Goal: Transaction & Acquisition: Purchase product/service

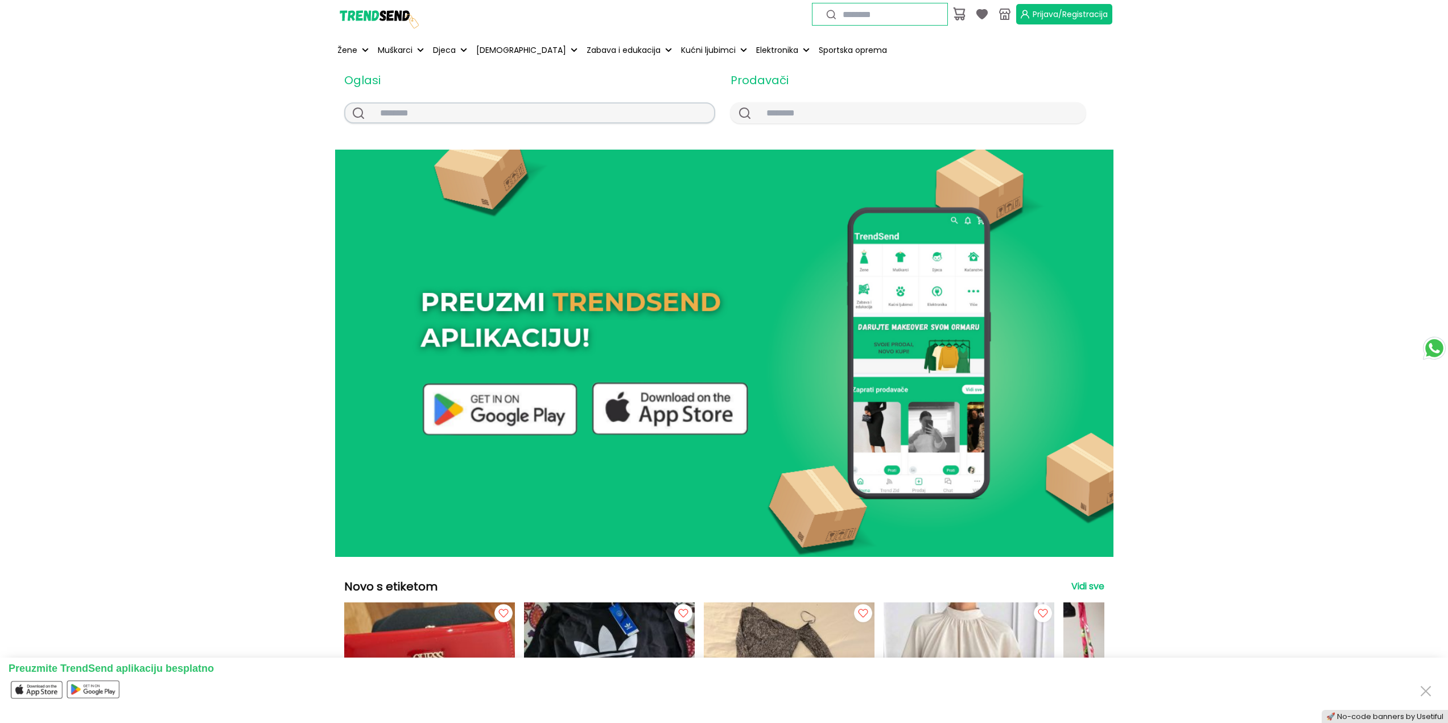
click at [507, 114] on input "text" at bounding box center [542, 113] width 343 height 19
type input "********"
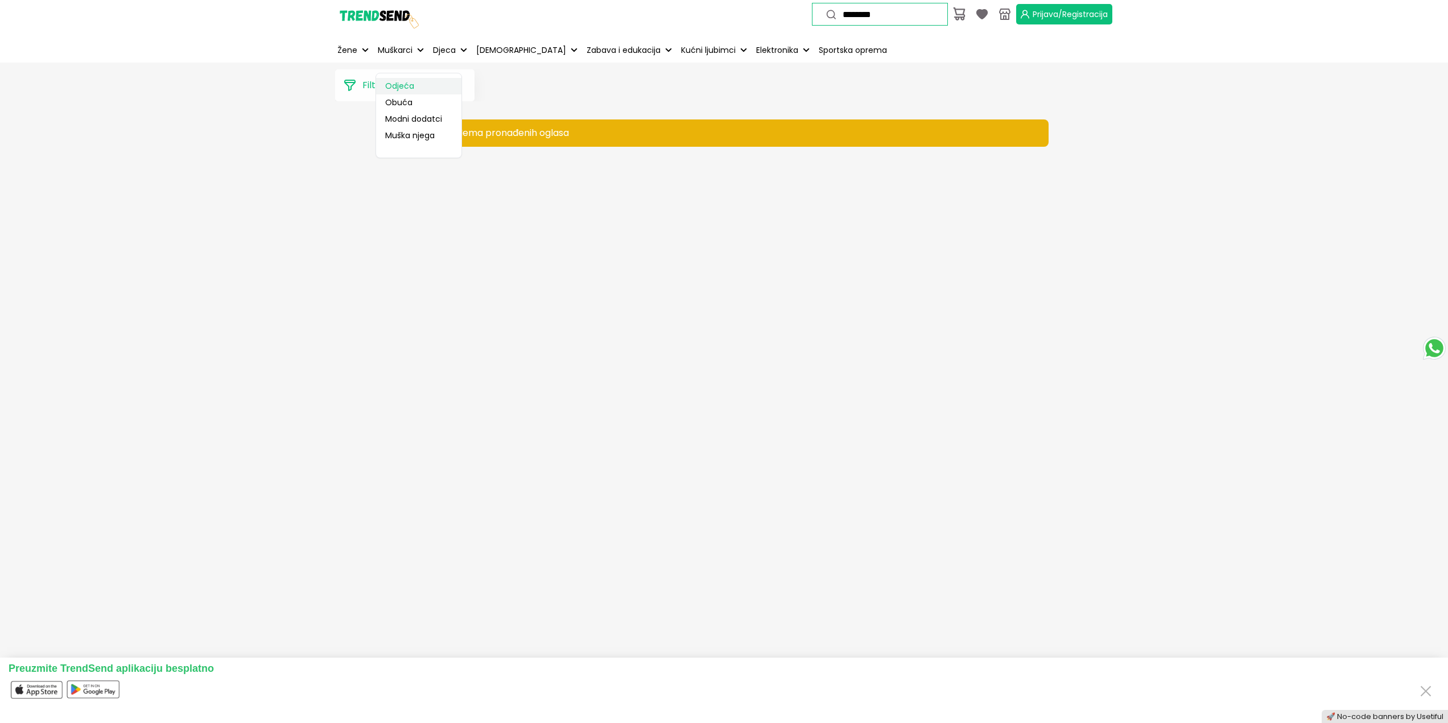
click at [404, 88] on link "Odjeća" at bounding box center [418, 86] width 85 height 16
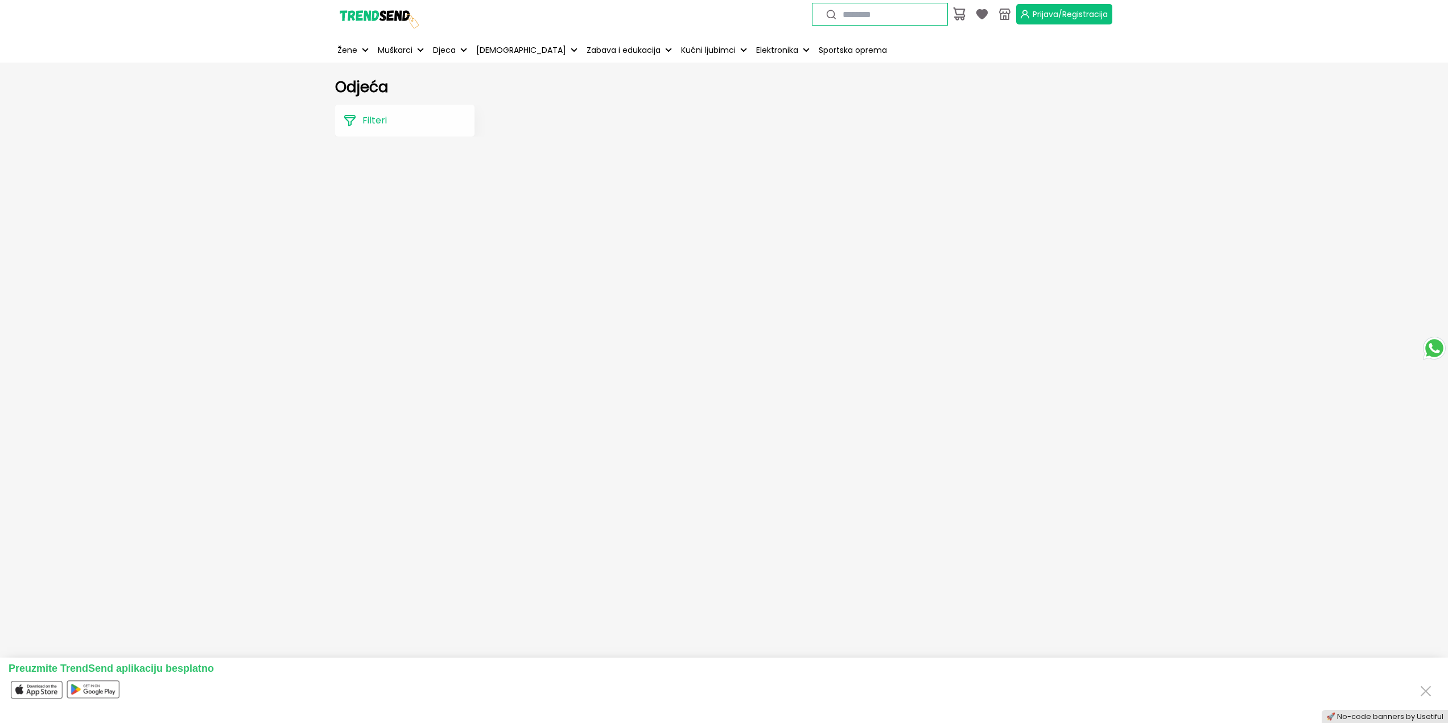
click at [367, 121] on p "Filteri" at bounding box center [374, 121] width 24 height 14
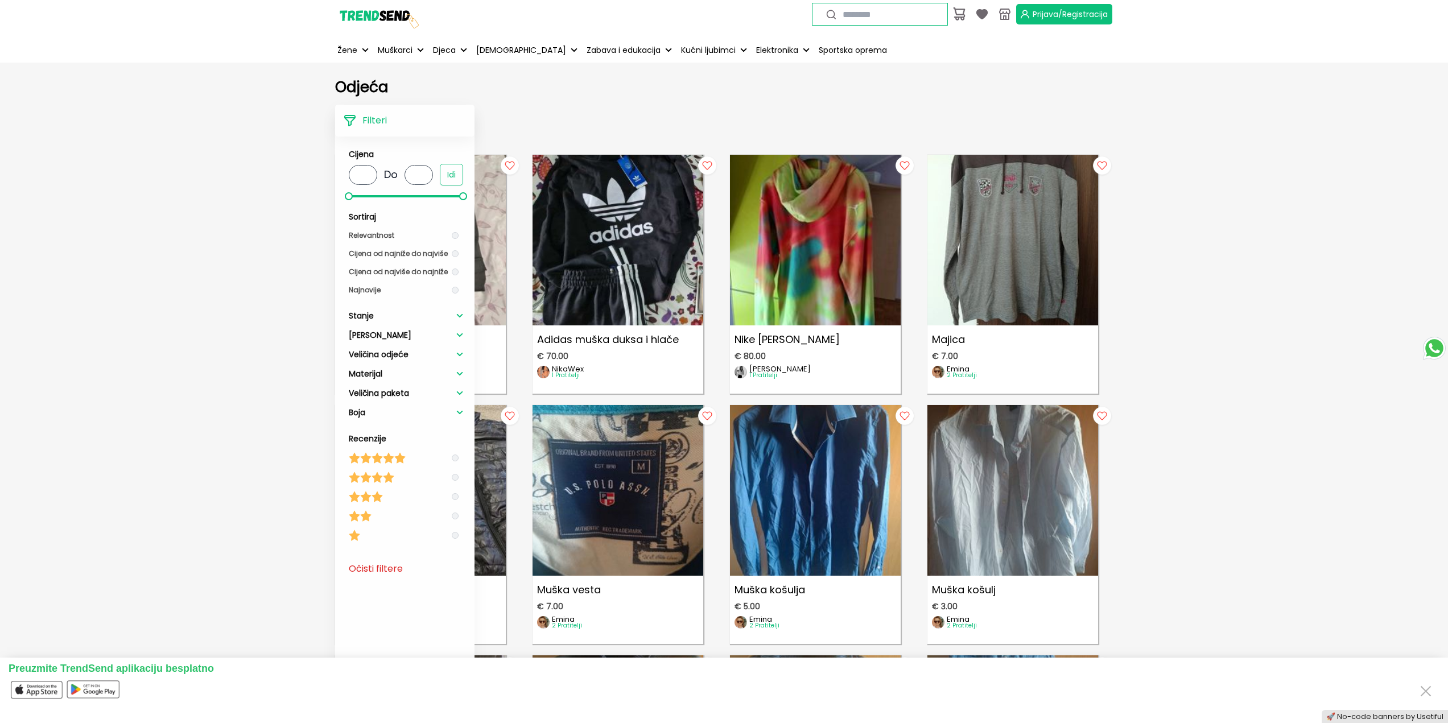
click at [586, 118] on div "Filteri Cijena * Do * Idi Sortiraj Relevantnost Cijena od najniže do najviše Ci…" at bounding box center [659, 121] width 648 height 32
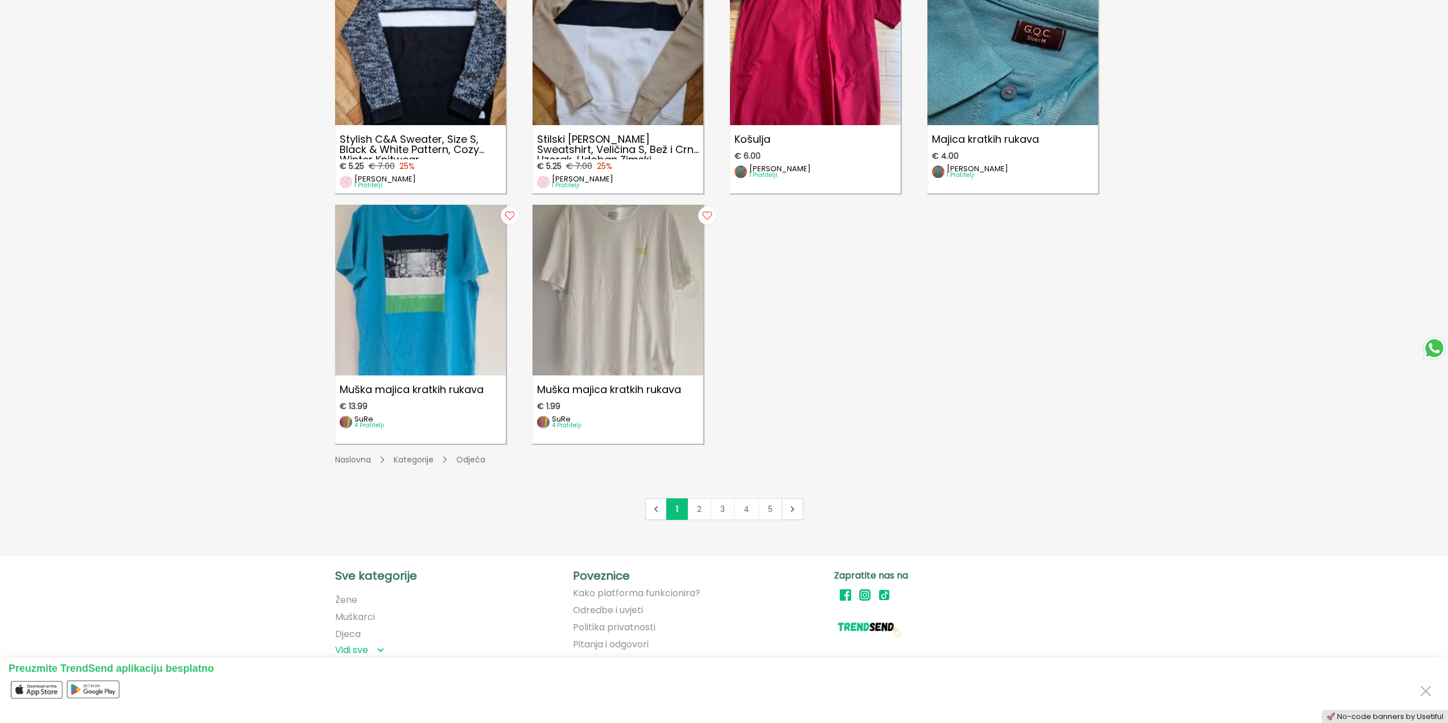
scroll to position [1739, 0]
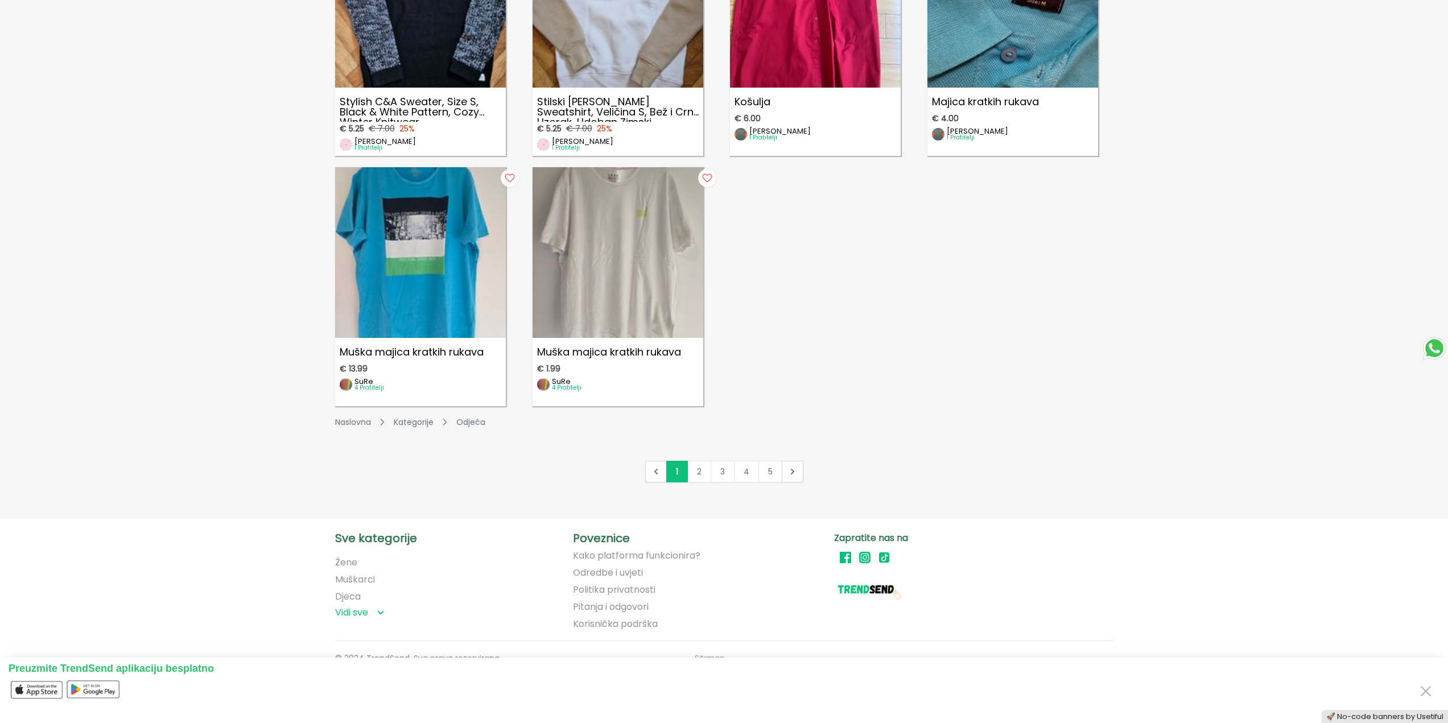
click at [768, 472] on link "5" at bounding box center [770, 472] width 24 height 22
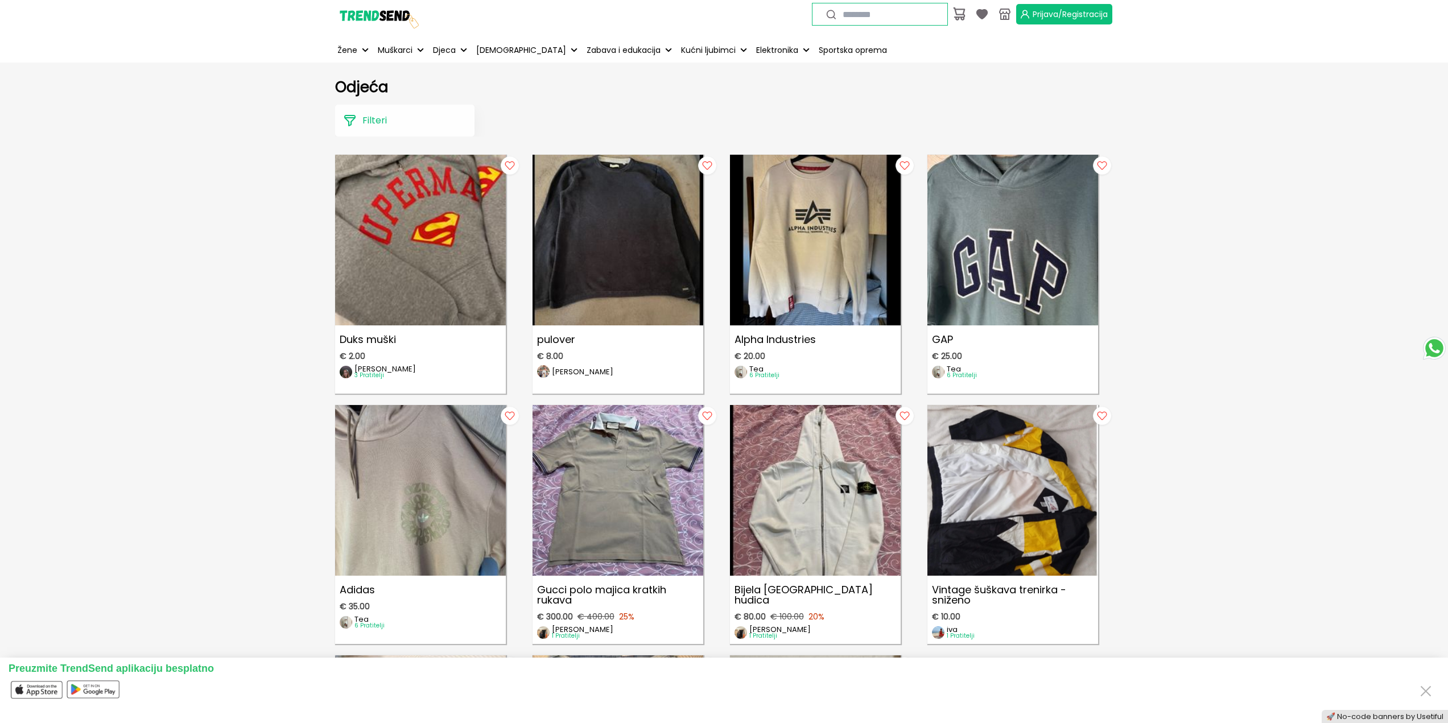
click at [846, 14] on input "text" at bounding box center [889, 14] width 107 height 13
type input "****"
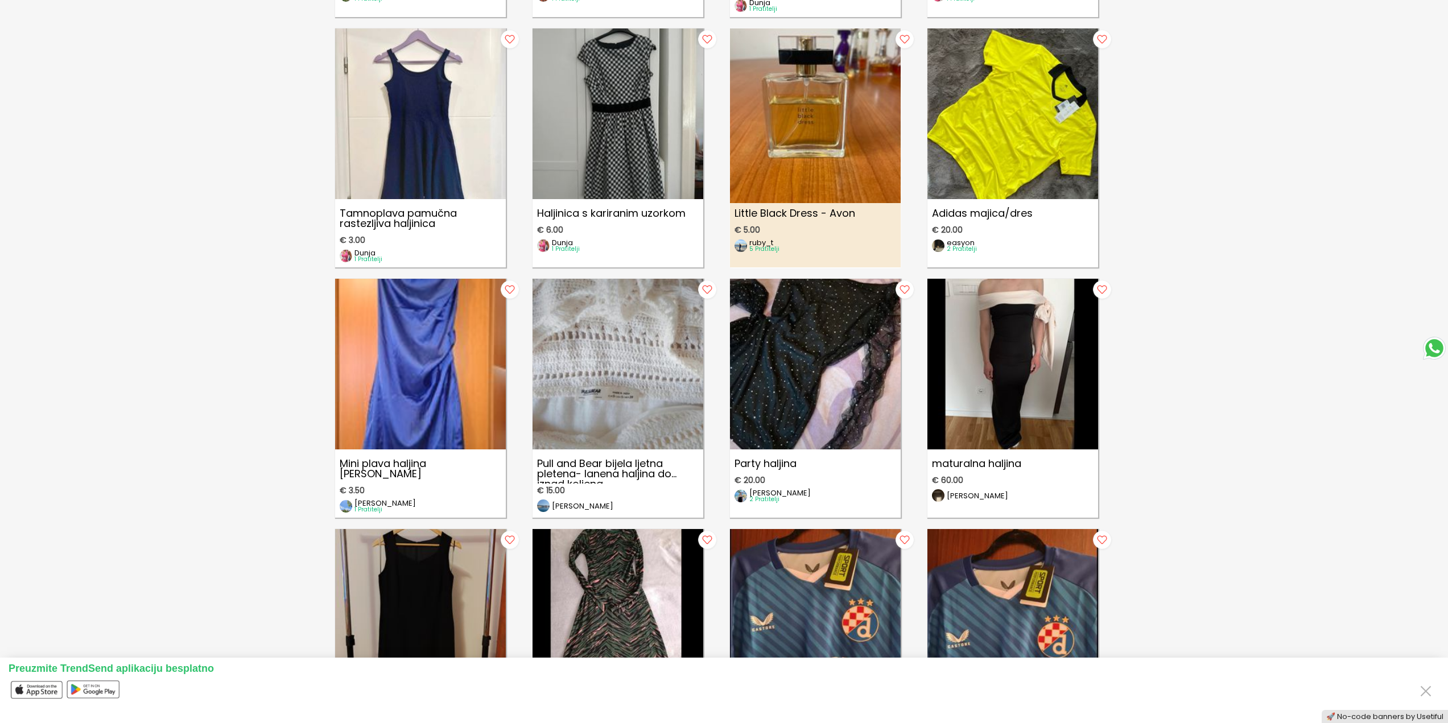
scroll to position [626, 0]
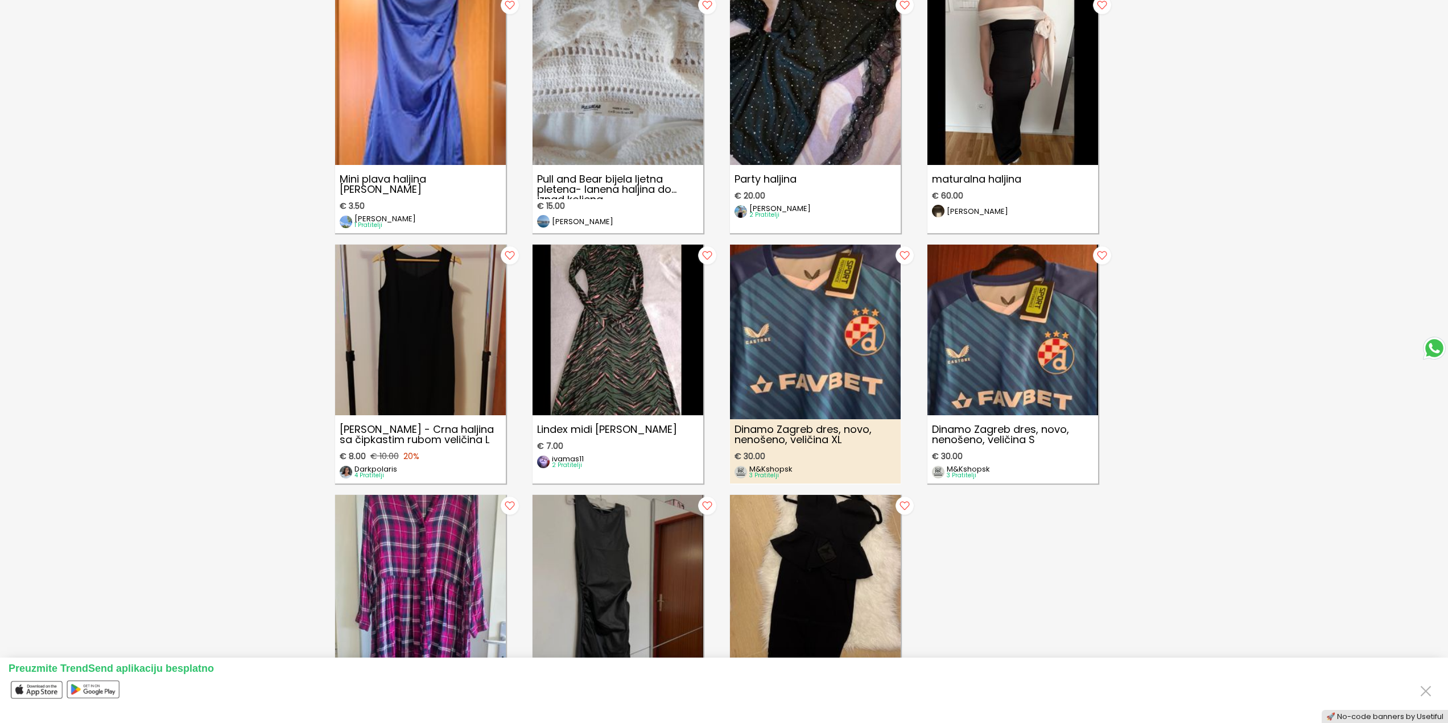
click at [848, 332] on img at bounding box center [815, 325] width 188 height 188
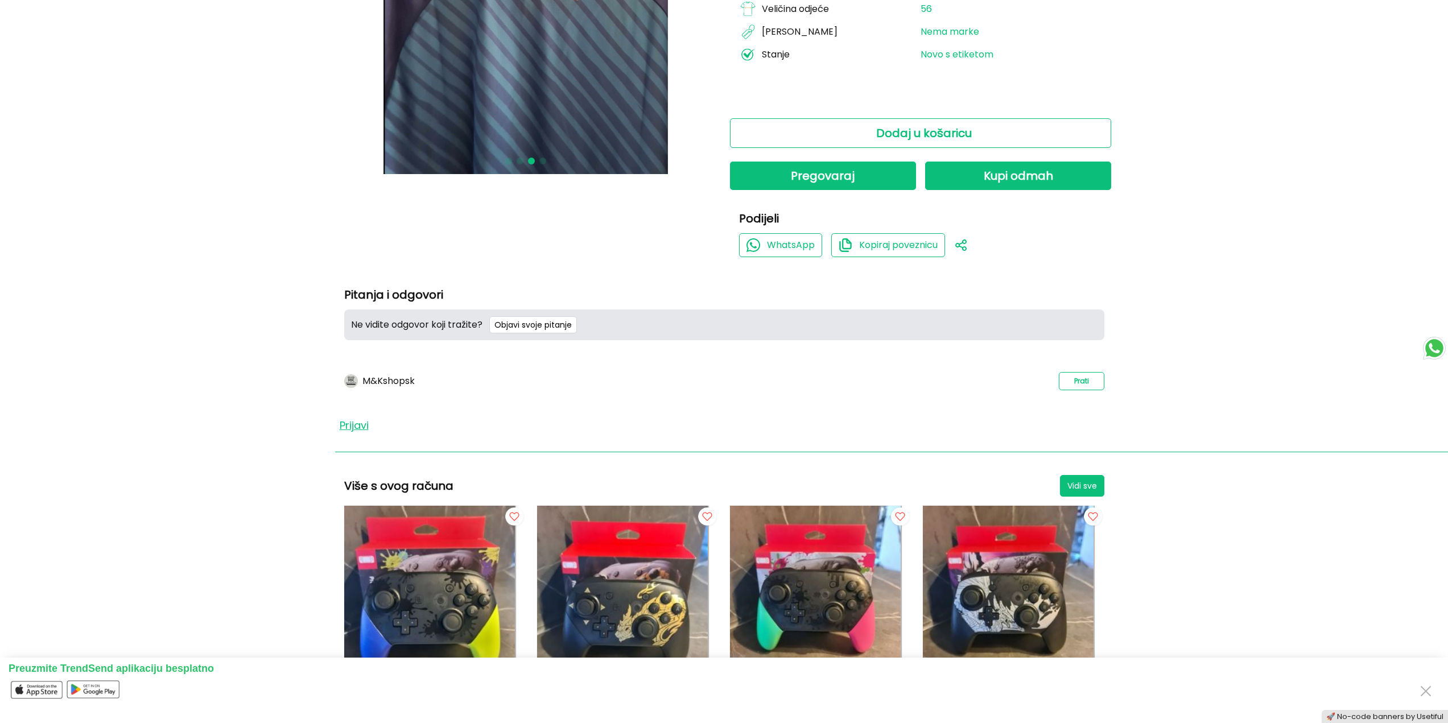
scroll to position [398, 0]
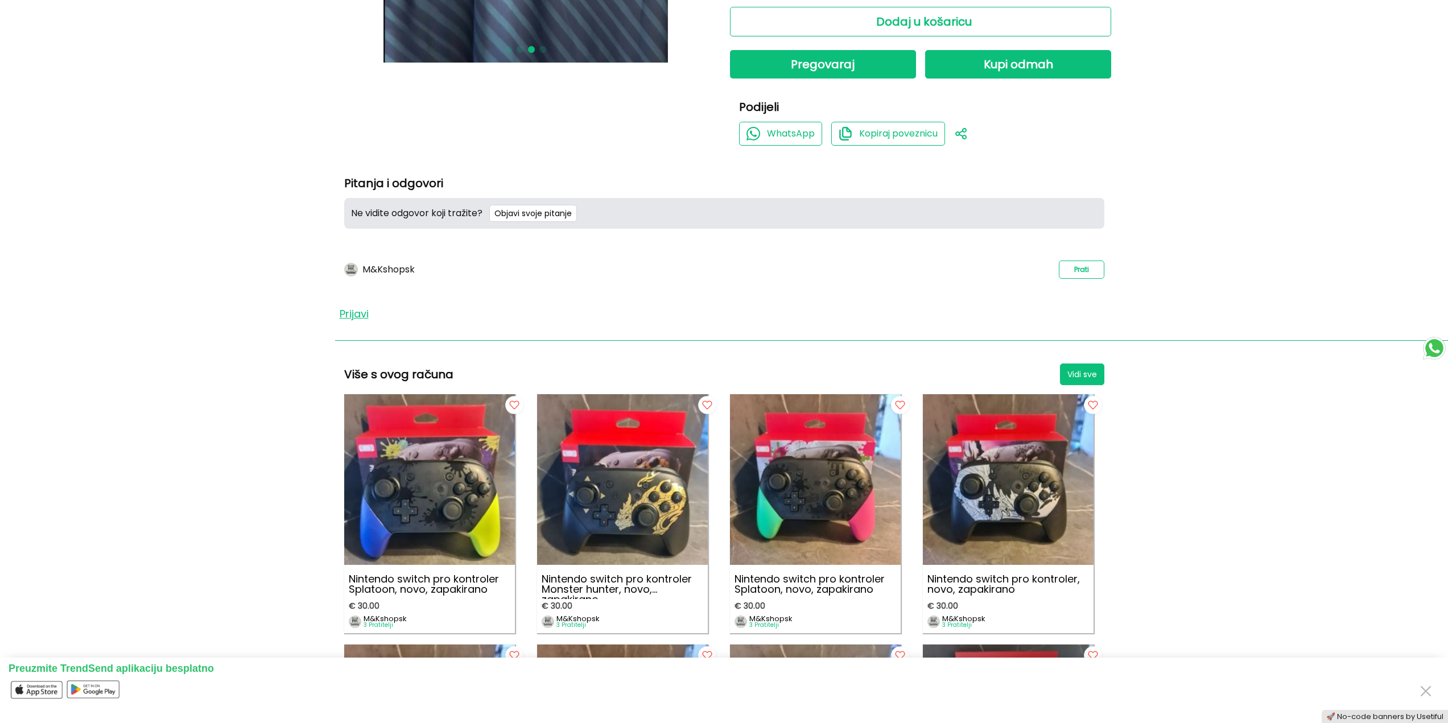
click at [386, 266] on p "M&Kshopsk" at bounding box center [388, 269] width 52 height 10
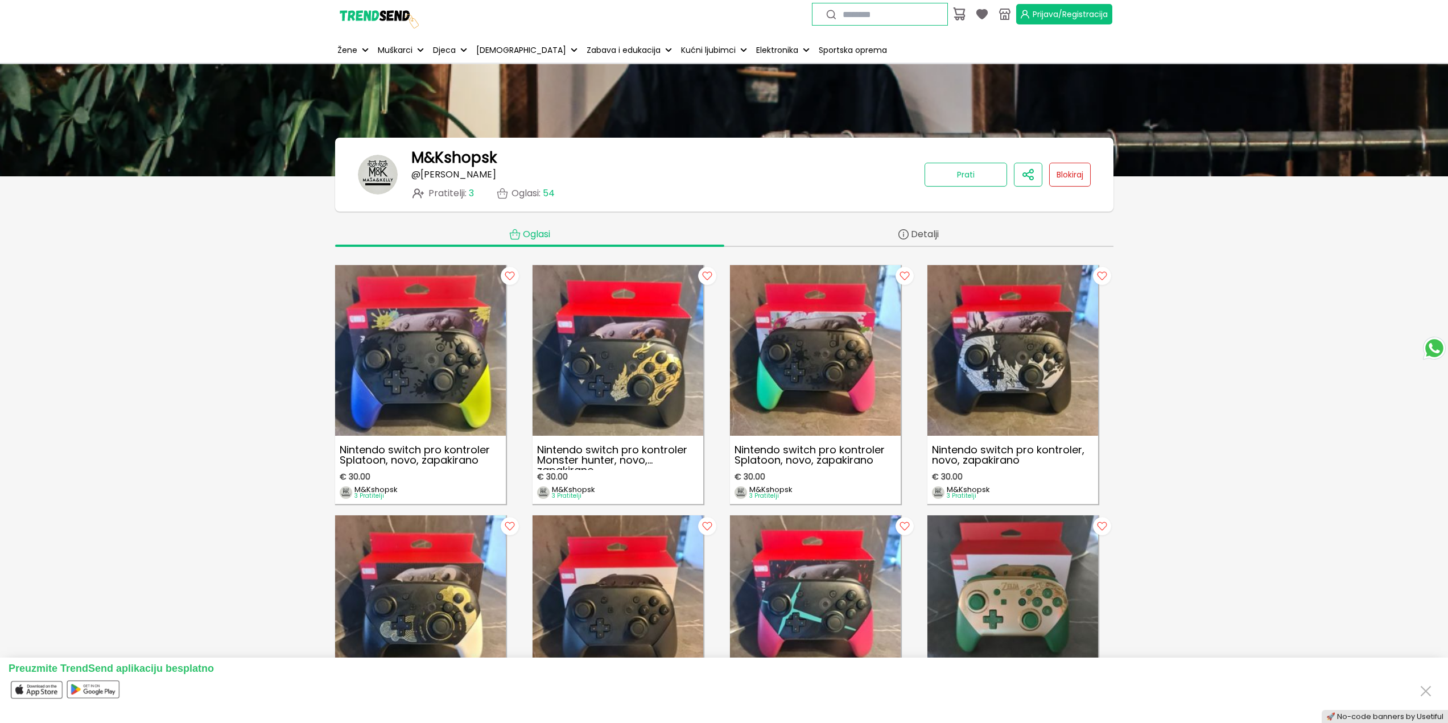
click at [362, 23] on img at bounding box center [377, 14] width 85 height 85
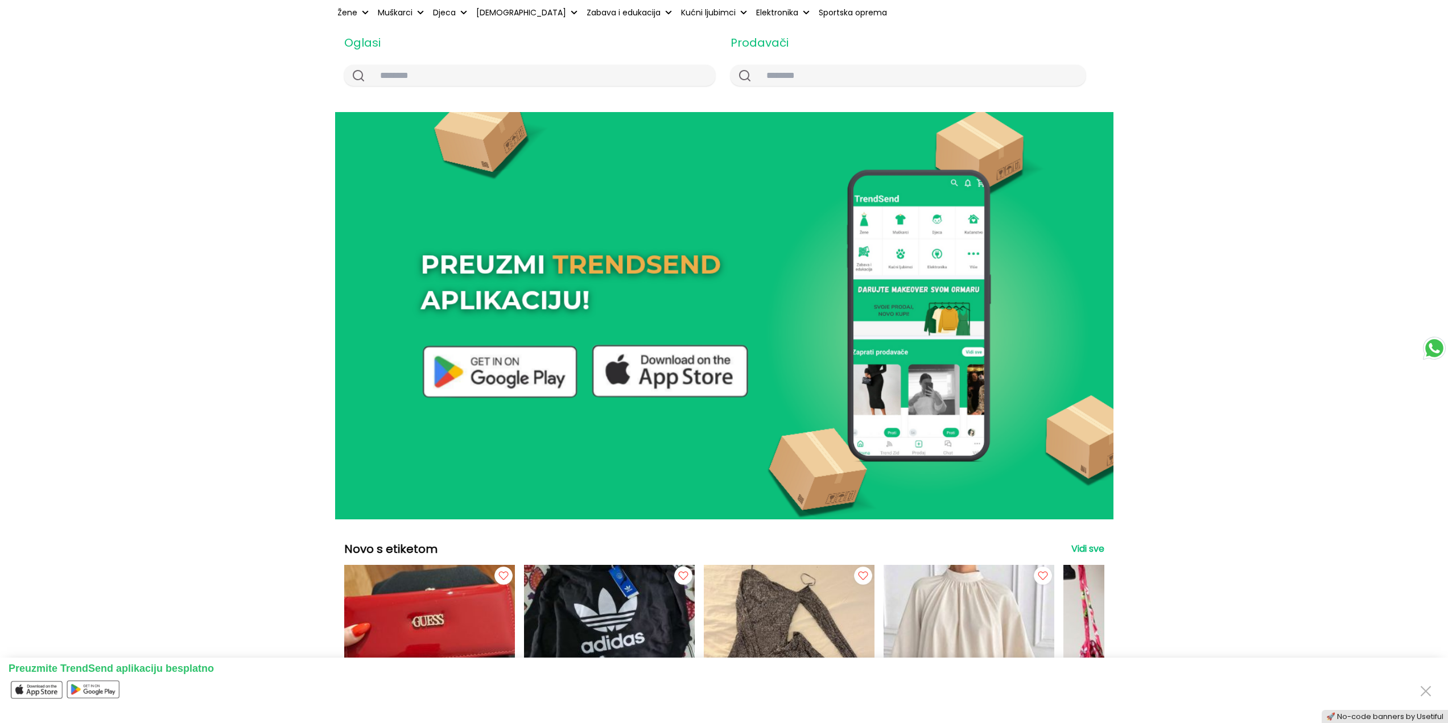
scroll to position [57, 0]
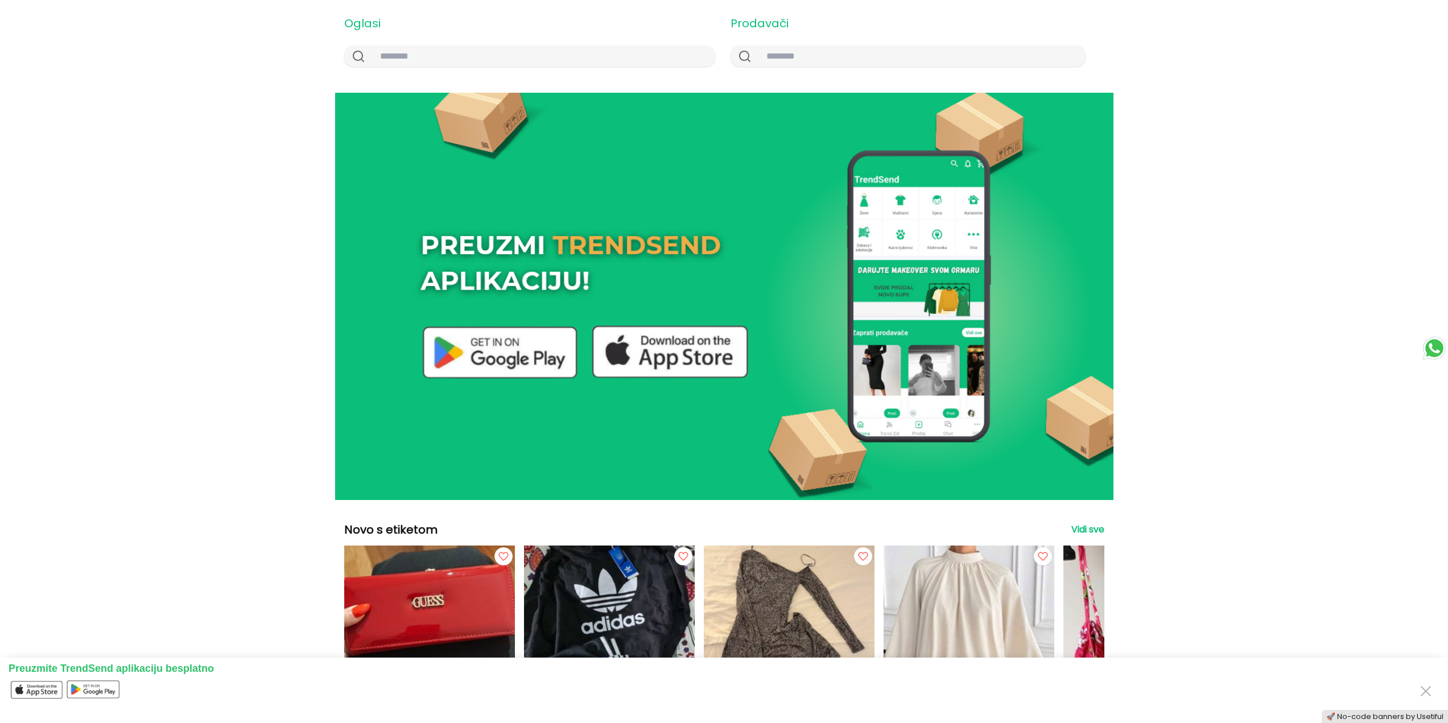
click at [876, 359] on img at bounding box center [724, 296] width 778 height 407
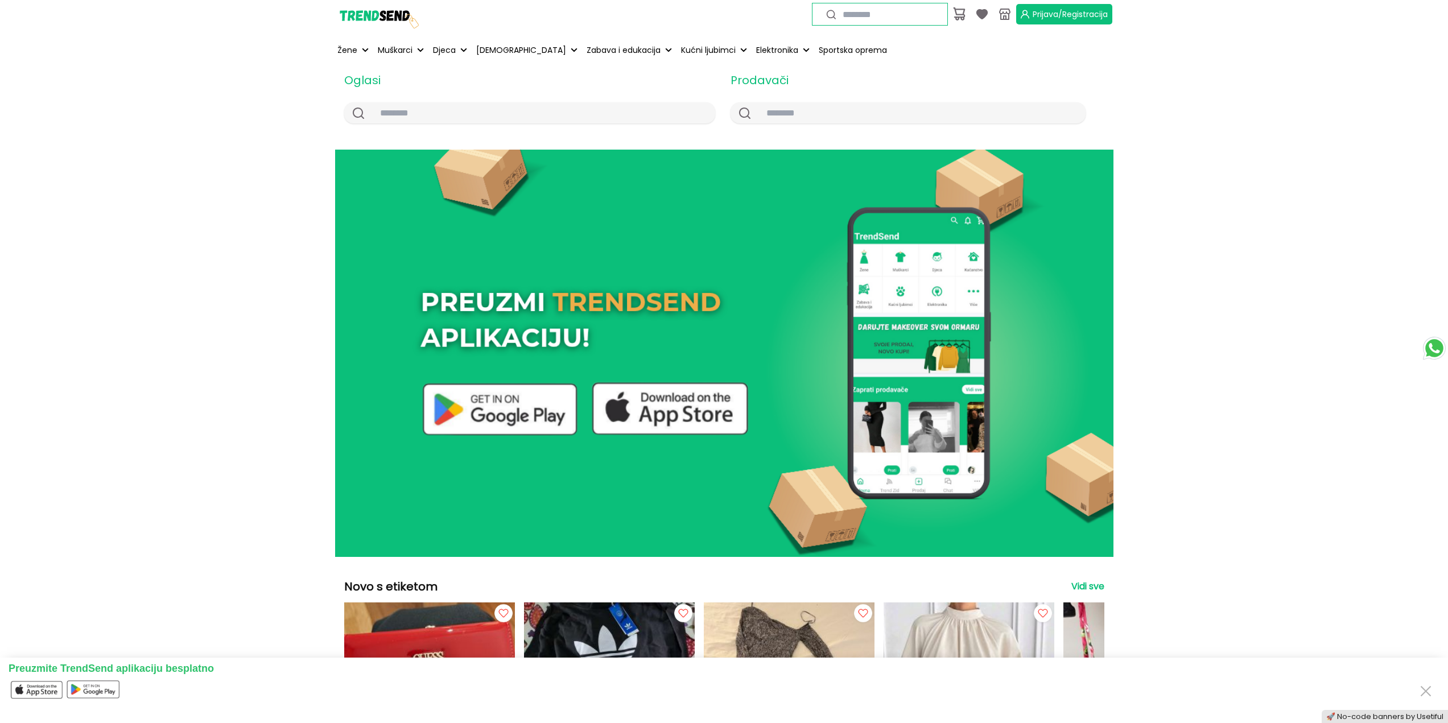
click at [1044, 14] on span "Prijava/Registracija" at bounding box center [1069, 14] width 75 height 11
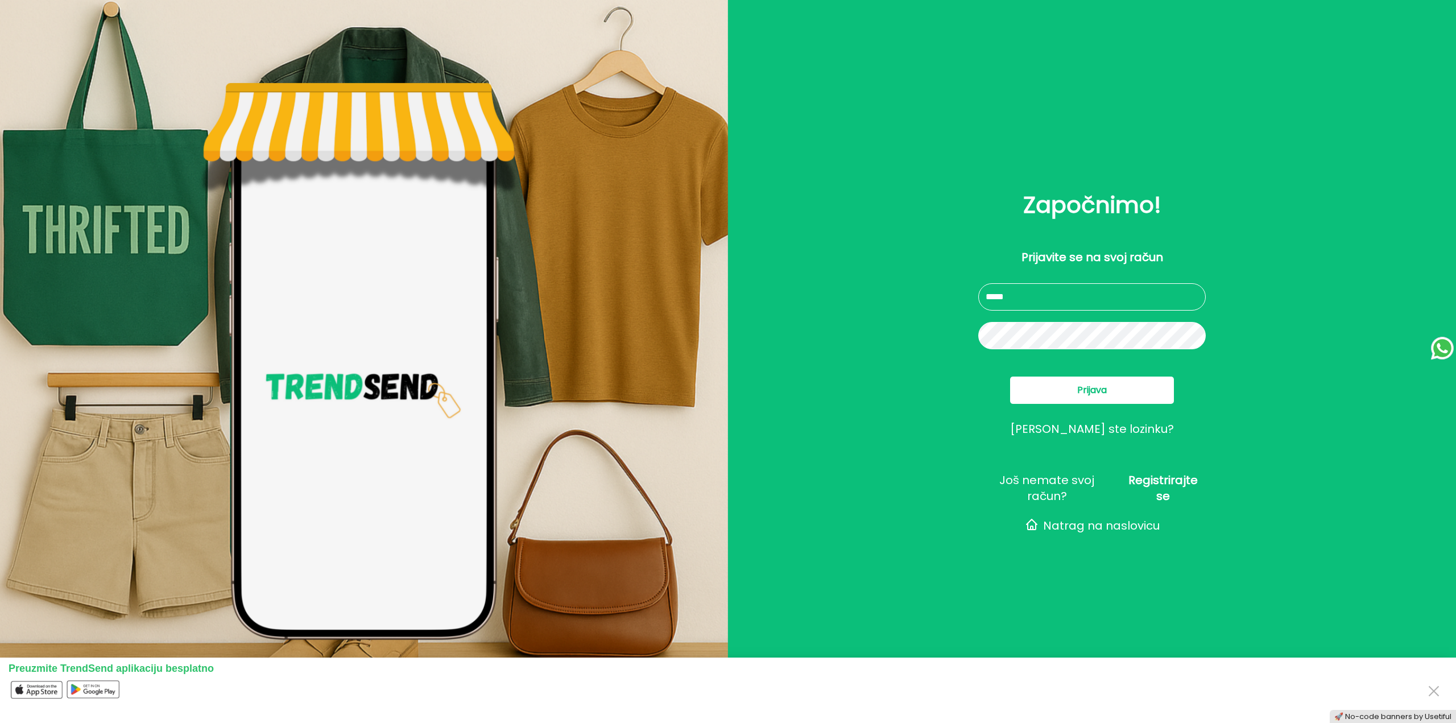
click at [1105, 524] on span "Natrag na naslovicu" at bounding box center [1101, 526] width 117 height 16
